Goal: Register for event/course

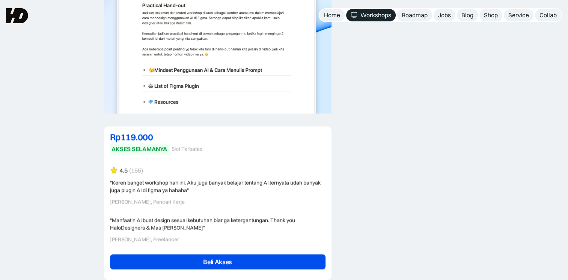
scroll to position [1759, 0]
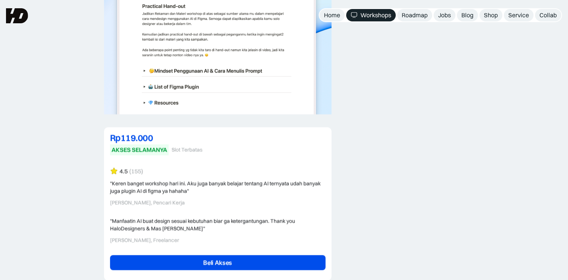
click at [122, 146] on div "AKSES SELAMANYA" at bounding box center [139, 150] width 56 height 8
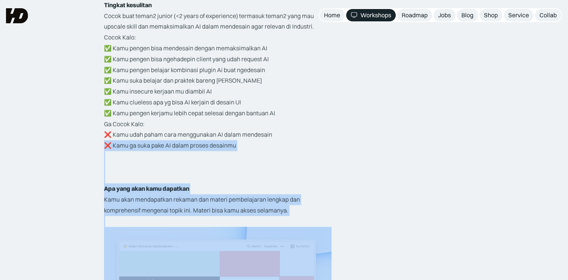
scroll to position [1351, 0]
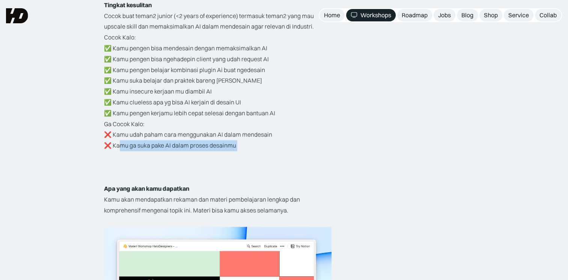
click at [122, 137] on p "Ga Cocok Kalo: ❌ Kamu udah paham cara menggunakan AI dalam mendesain ❌ Kamu ga …" at bounding box center [217, 135] width 227 height 32
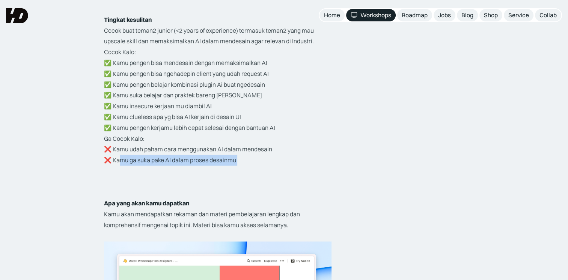
scroll to position [1279, 0]
